Goal: Task Accomplishment & Management: Manage account settings

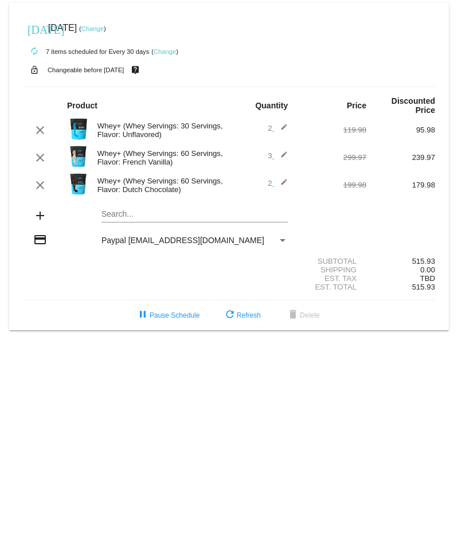
click at [279, 128] on mat-icon "edit" at bounding box center [281, 130] width 14 height 14
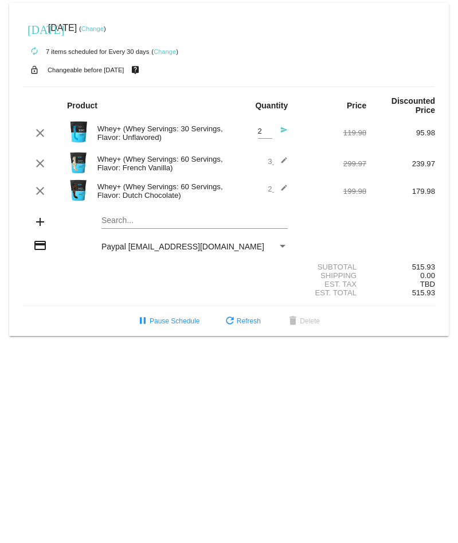
click at [296, 133] on div "2 Quantity send" at bounding box center [263, 133] width 69 height 31
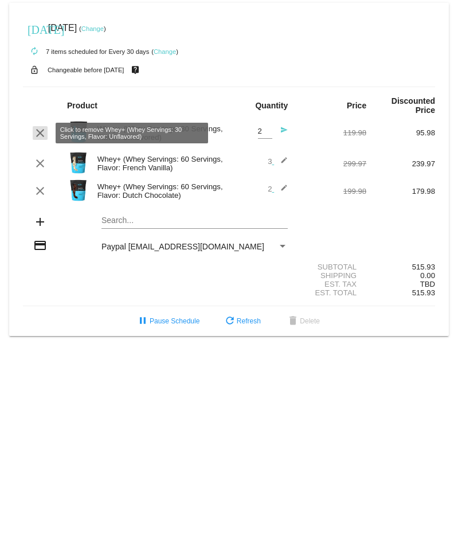
click at [38, 135] on mat-icon "clear" at bounding box center [40, 133] width 14 height 14
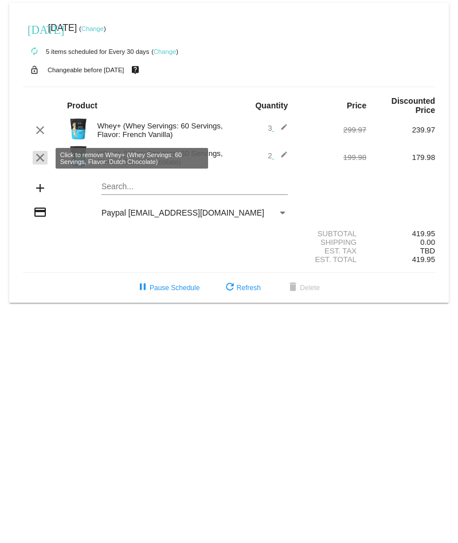
click at [38, 158] on mat-icon "clear" at bounding box center [40, 158] width 14 height 14
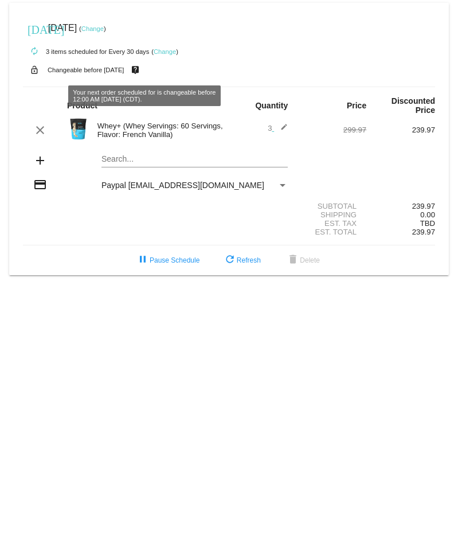
click at [134, 322] on body "today Sep 1 2025 ( Change ) autorenew 3 items scheduled for Every 30 days ( Cha…" at bounding box center [229, 271] width 458 height 543
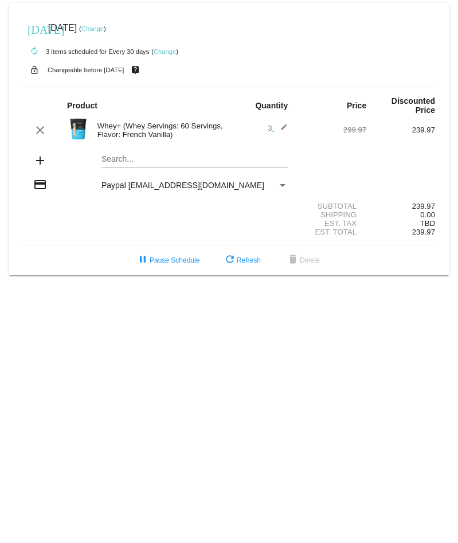
click at [370, 322] on body "today Sep 1 2025 ( Change ) autorenew 3 items scheduled for Every 30 days ( Cha…" at bounding box center [229, 271] width 458 height 543
